Goal: Check status: Check status

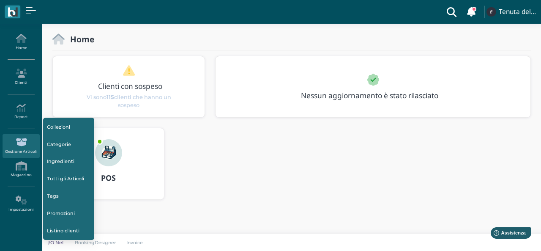
click at [117, 149] on img at bounding box center [108, 152] width 27 height 27
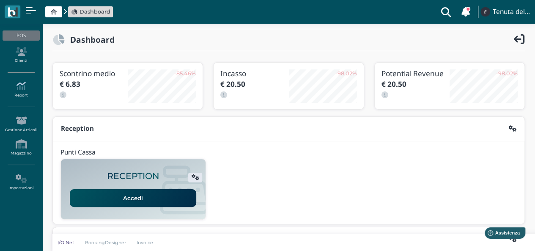
click at [26, 89] on link "Report" at bounding box center [21, 89] width 37 height 23
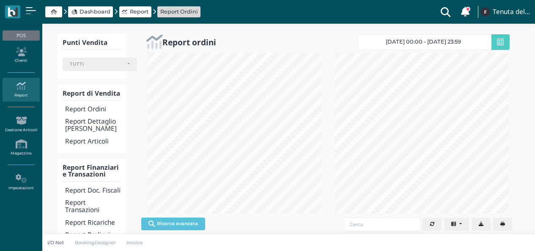
select select
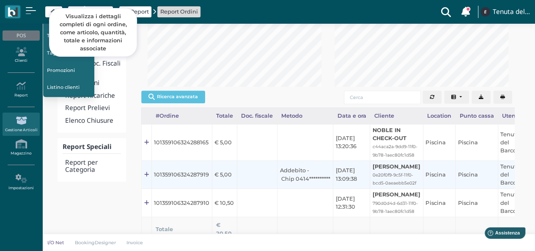
scroll to position [169, 0]
